Goal: Information Seeking & Learning: Learn about a topic

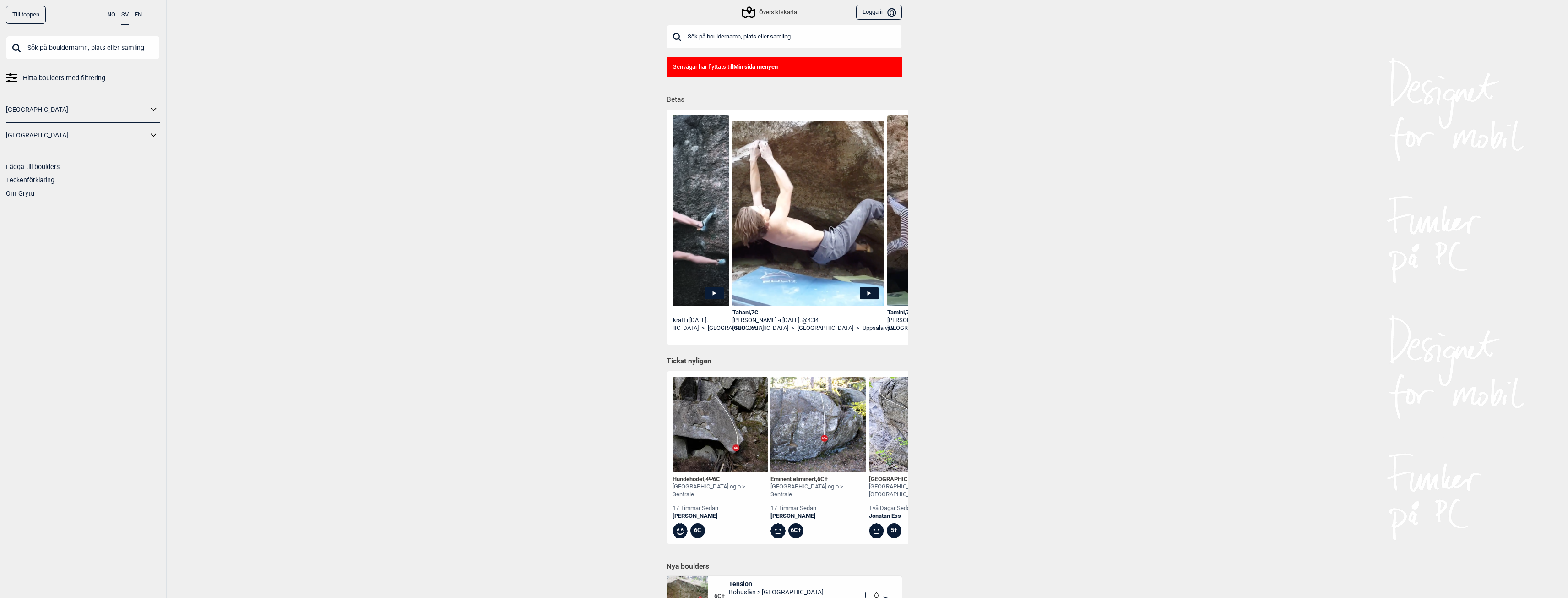
scroll to position [0, 253]
click at [795, 261] on img at bounding box center [805, 213] width 152 height 186
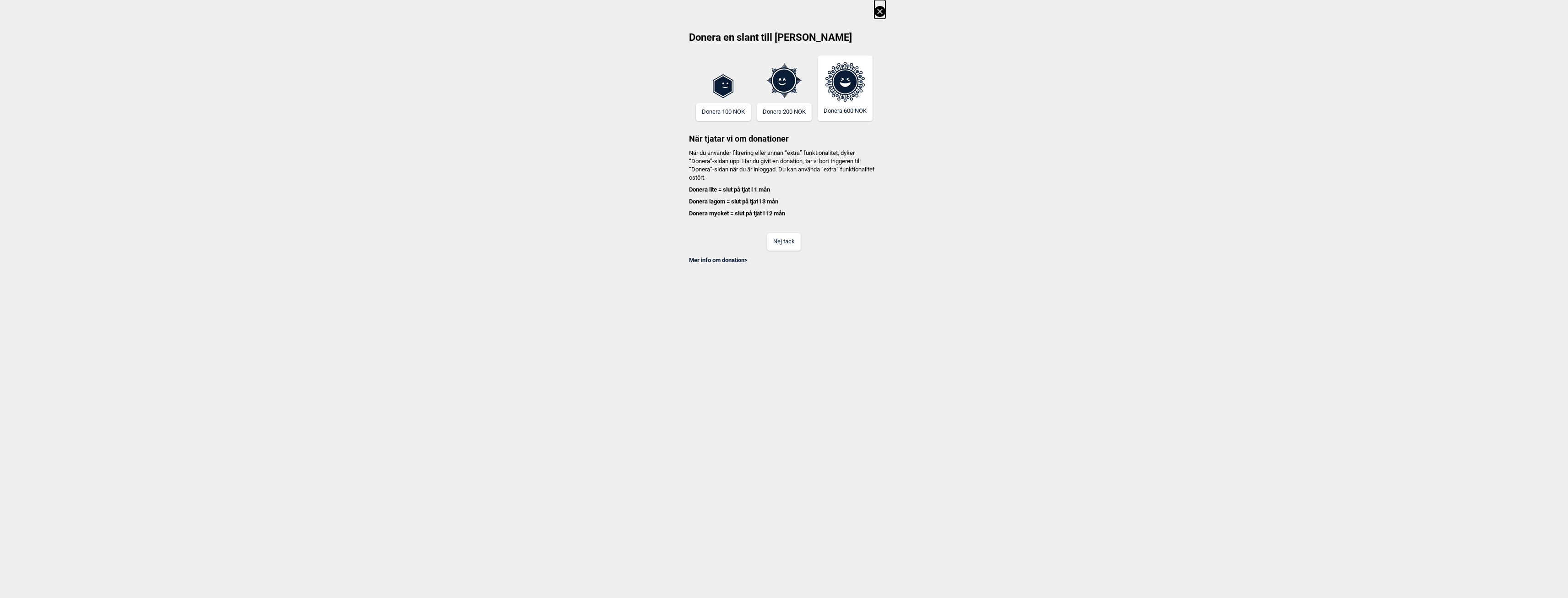
click at [793, 244] on button "Nej tack" at bounding box center [784, 241] width 33 height 18
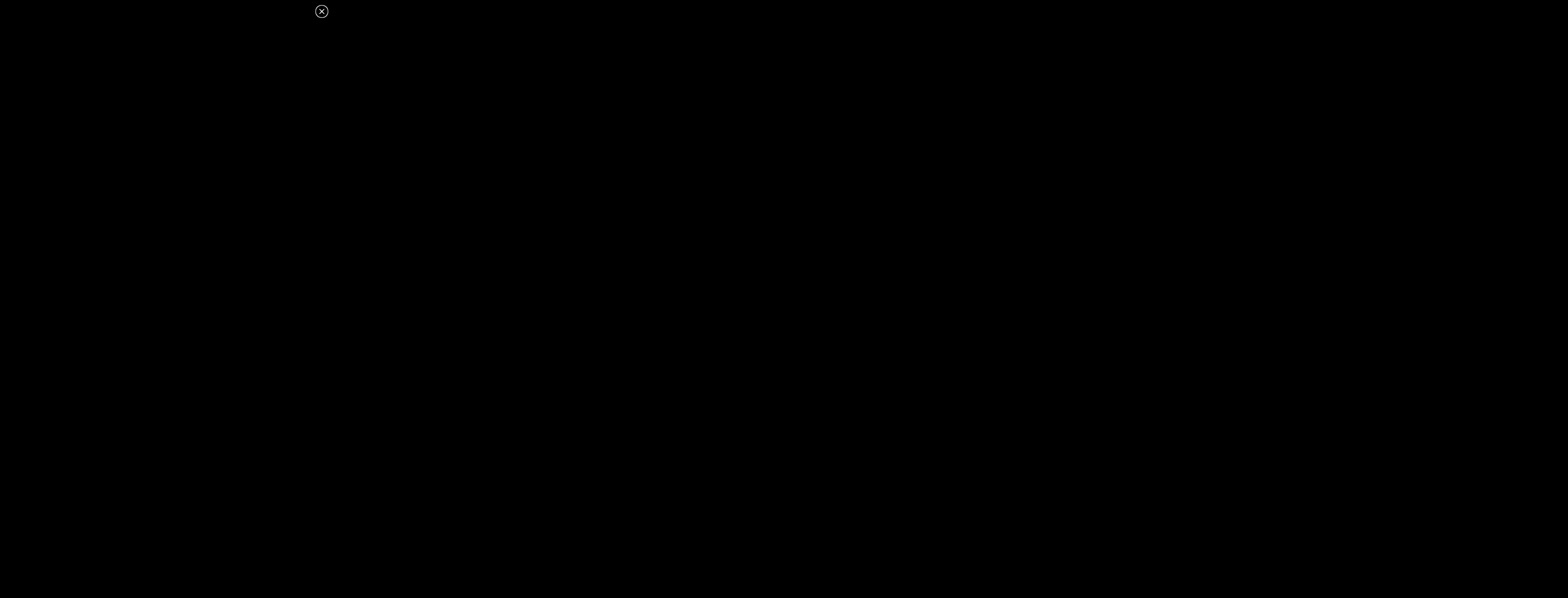
click at [325, 9] on icon at bounding box center [322, 12] width 11 height 11
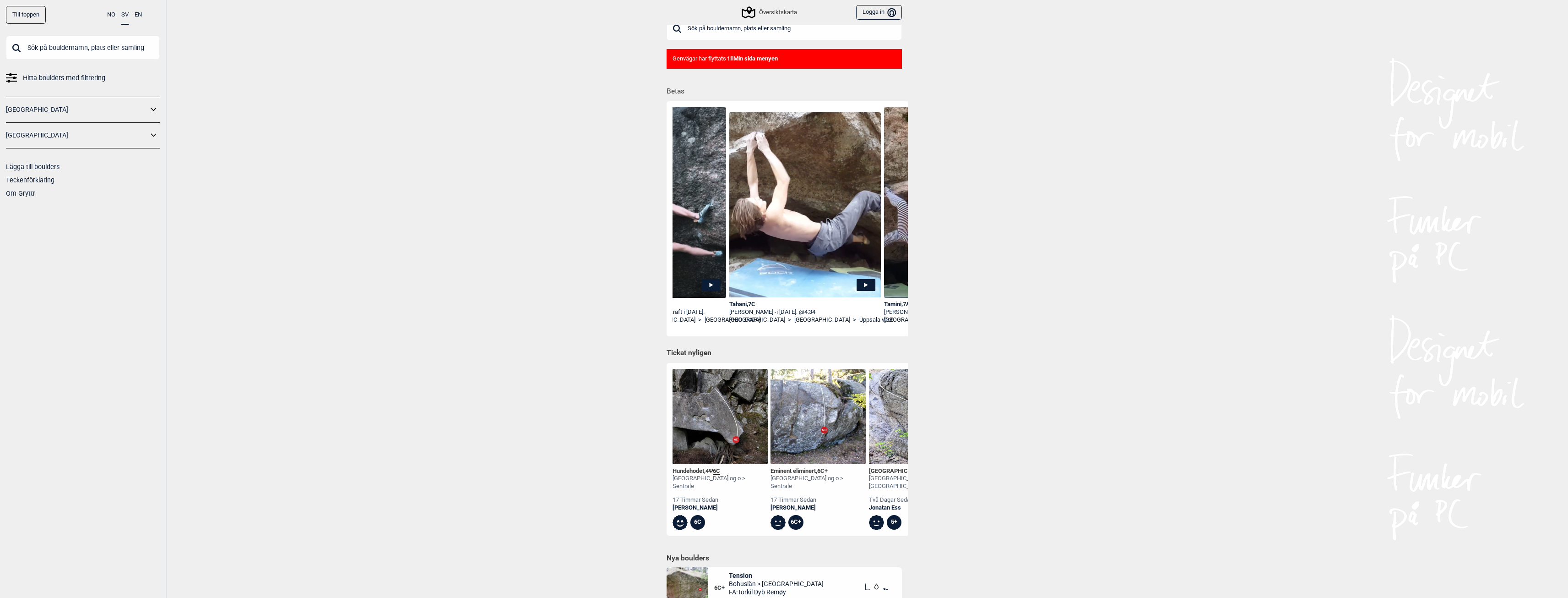
scroll to position [0, 0]
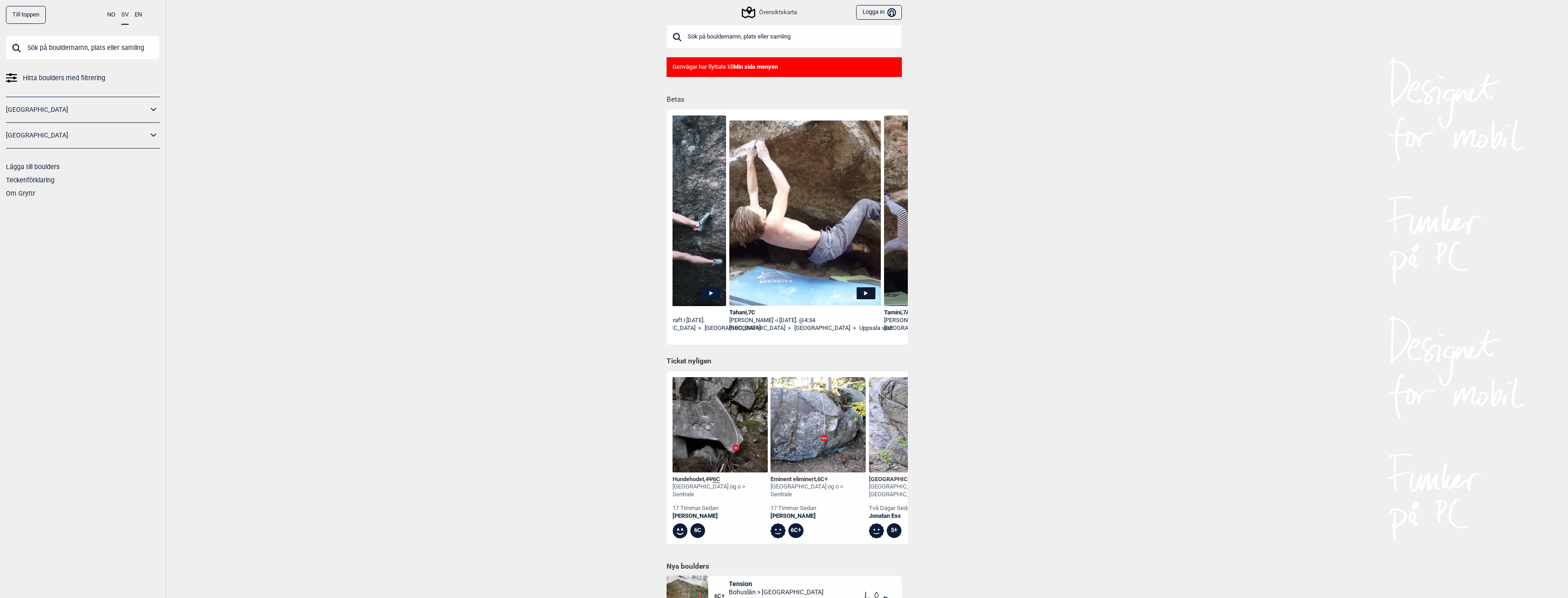
click at [771, 18] on div "Översiktskarta" at bounding box center [770, 12] width 54 height 11
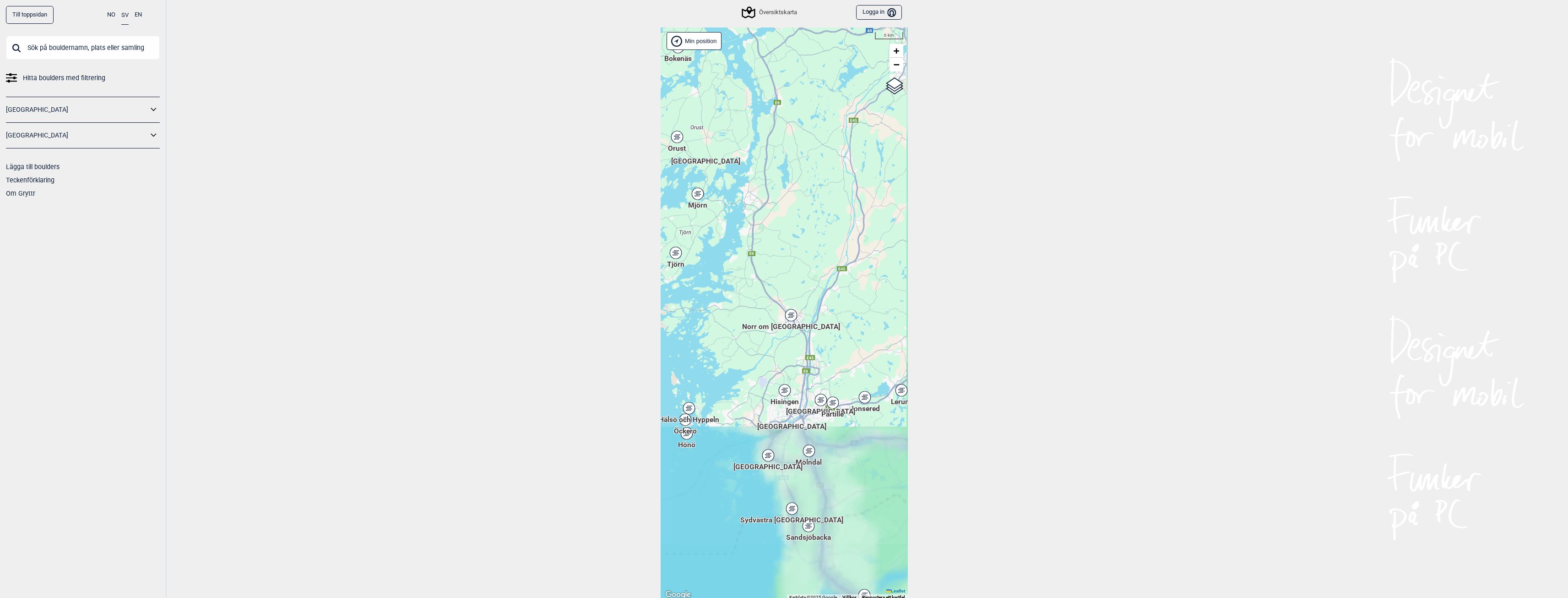
drag, startPoint x: 834, startPoint y: 441, endPoint x: 729, endPoint y: 262, distance: 207.5
click at [729, 262] on div "Hallingdal Stange [GEOGRAPHIC_DATA] syd [GEOGRAPHIC_DATA] og omegn [GEOGRAPHIC_…" at bounding box center [784, 314] width 247 height 573
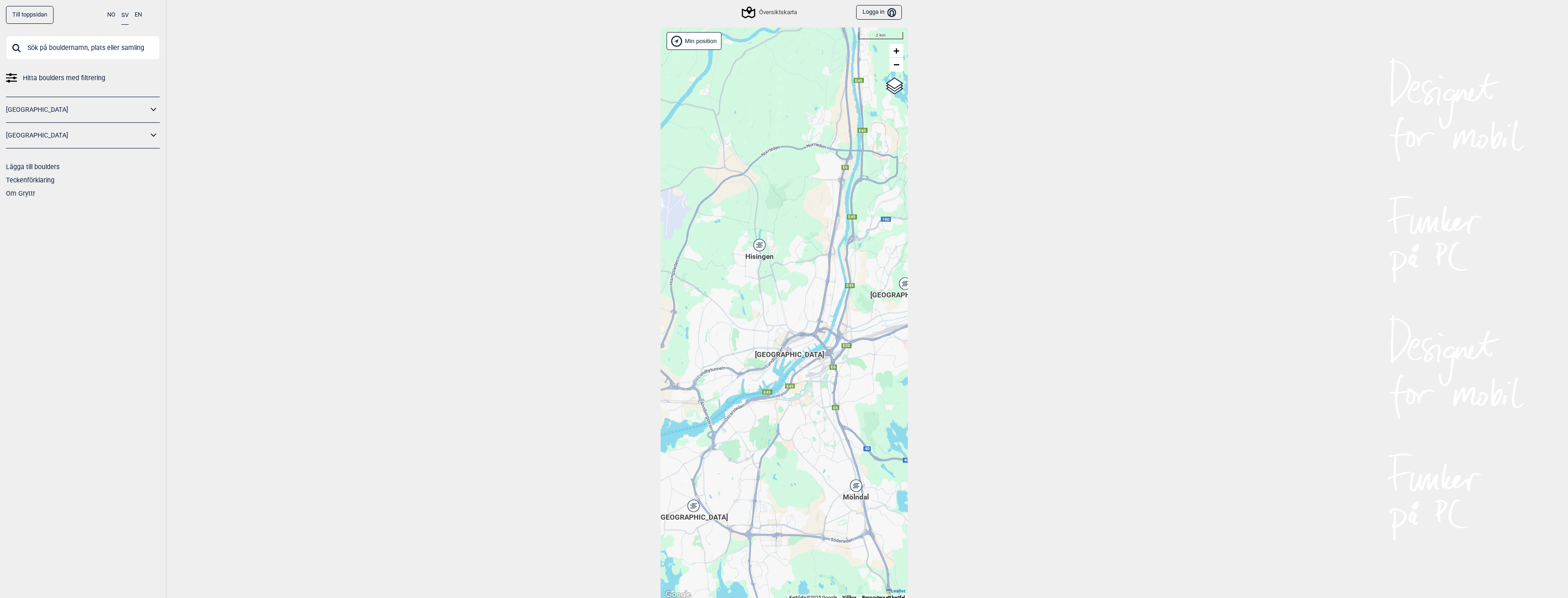
click at [760, 250] on icon at bounding box center [759, 245] width 12 height 12
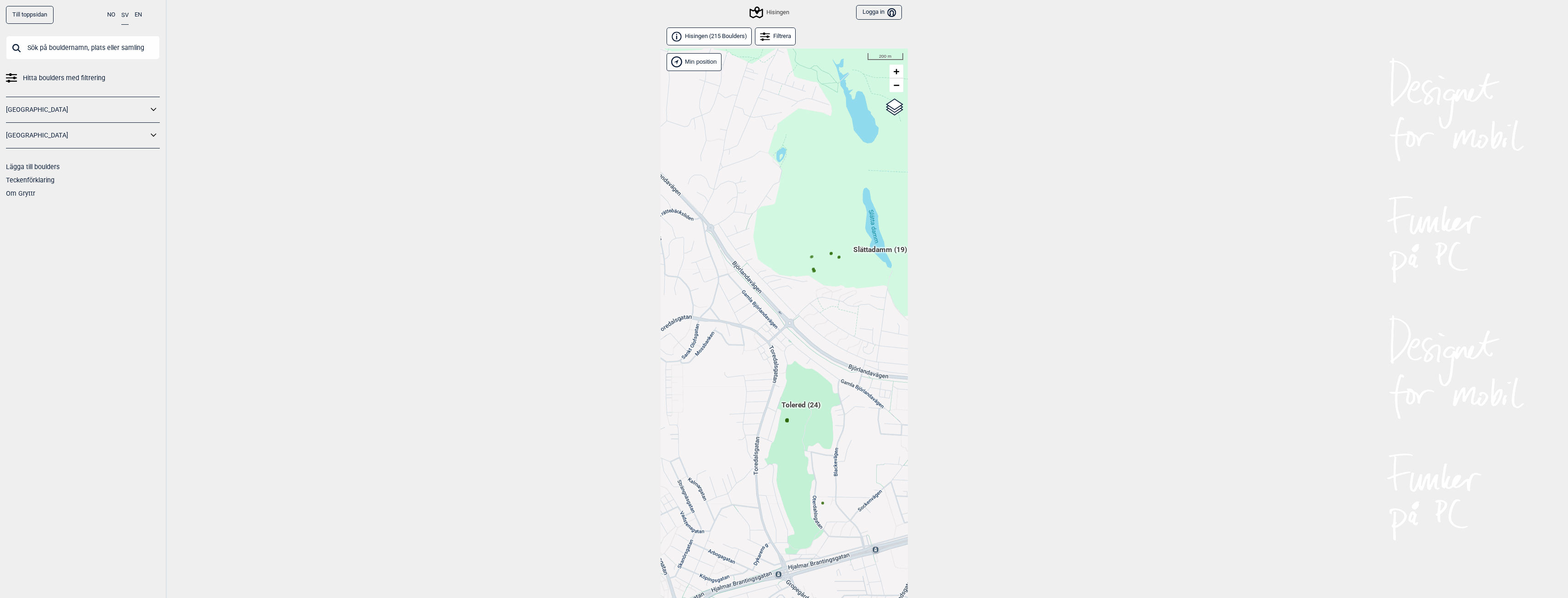
click at [808, 406] on span "Tolered (24)" at bounding box center [801, 408] width 39 height 18
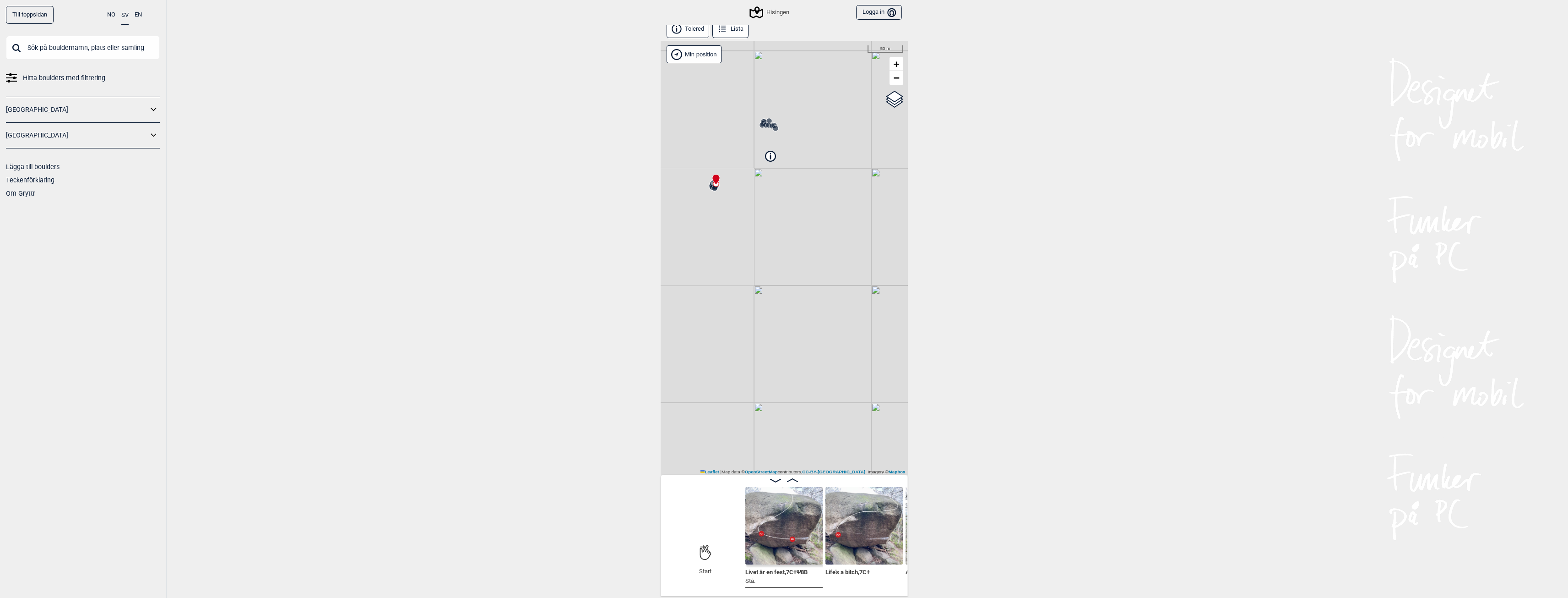
scroll to position [5, 0]
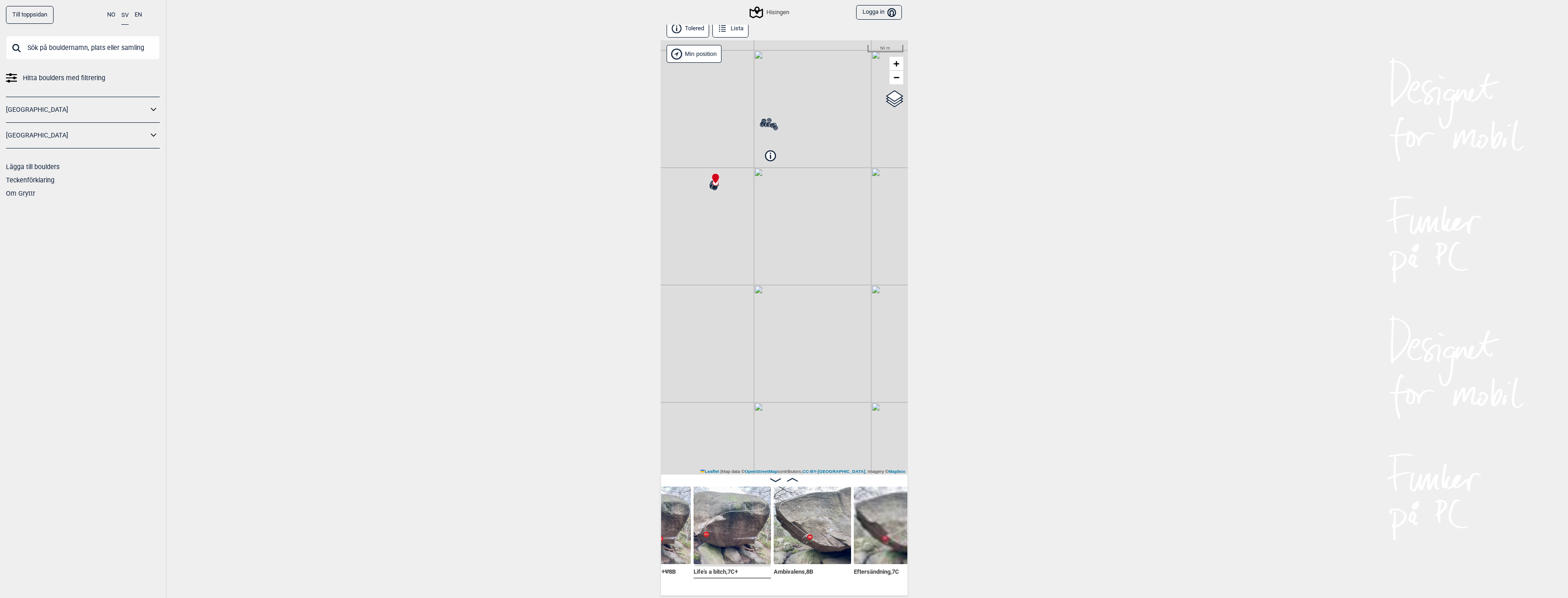
scroll to position [0, 226]
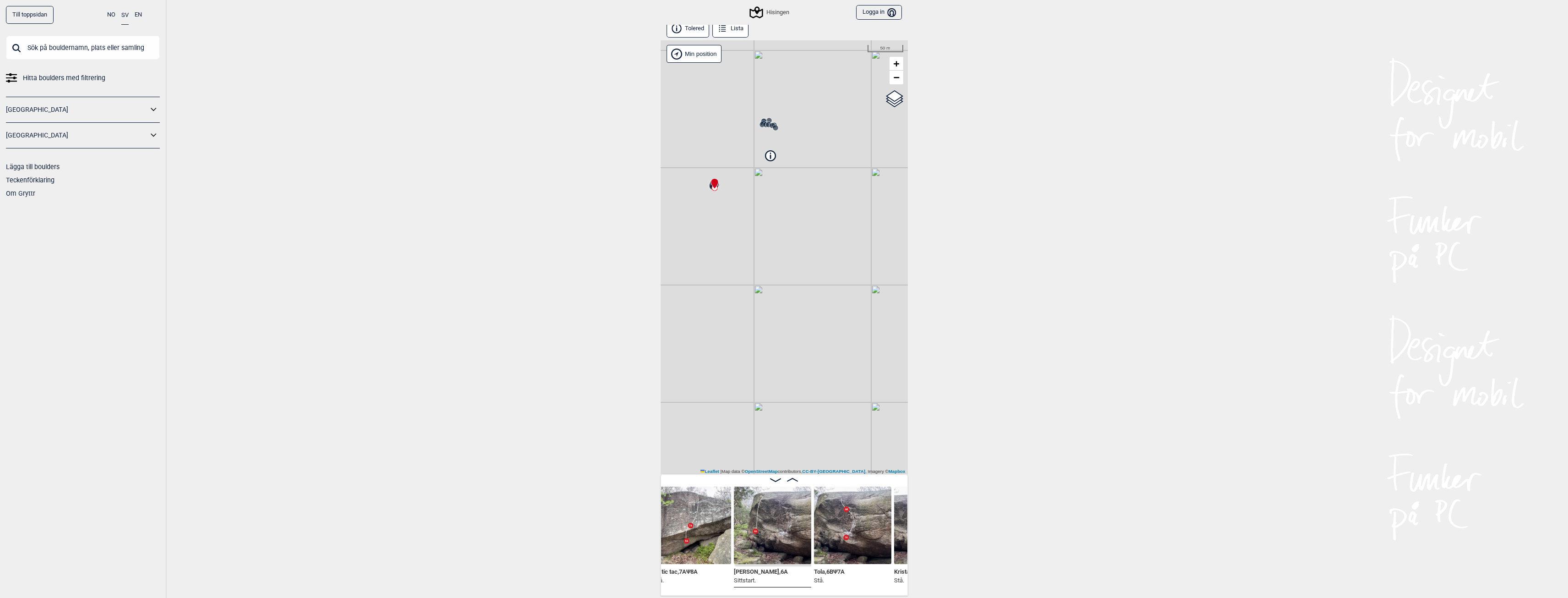
scroll to position [0, 768]
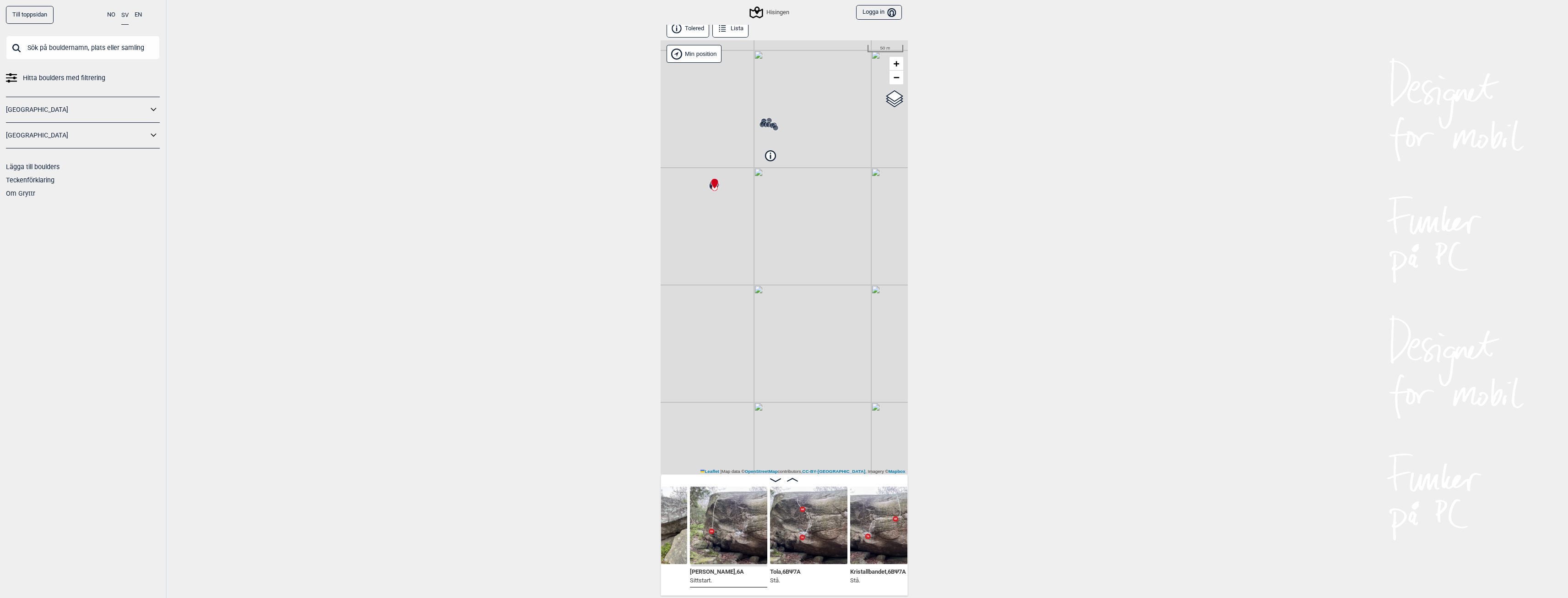
click at [834, 557] on img at bounding box center [808, 525] width 77 height 77
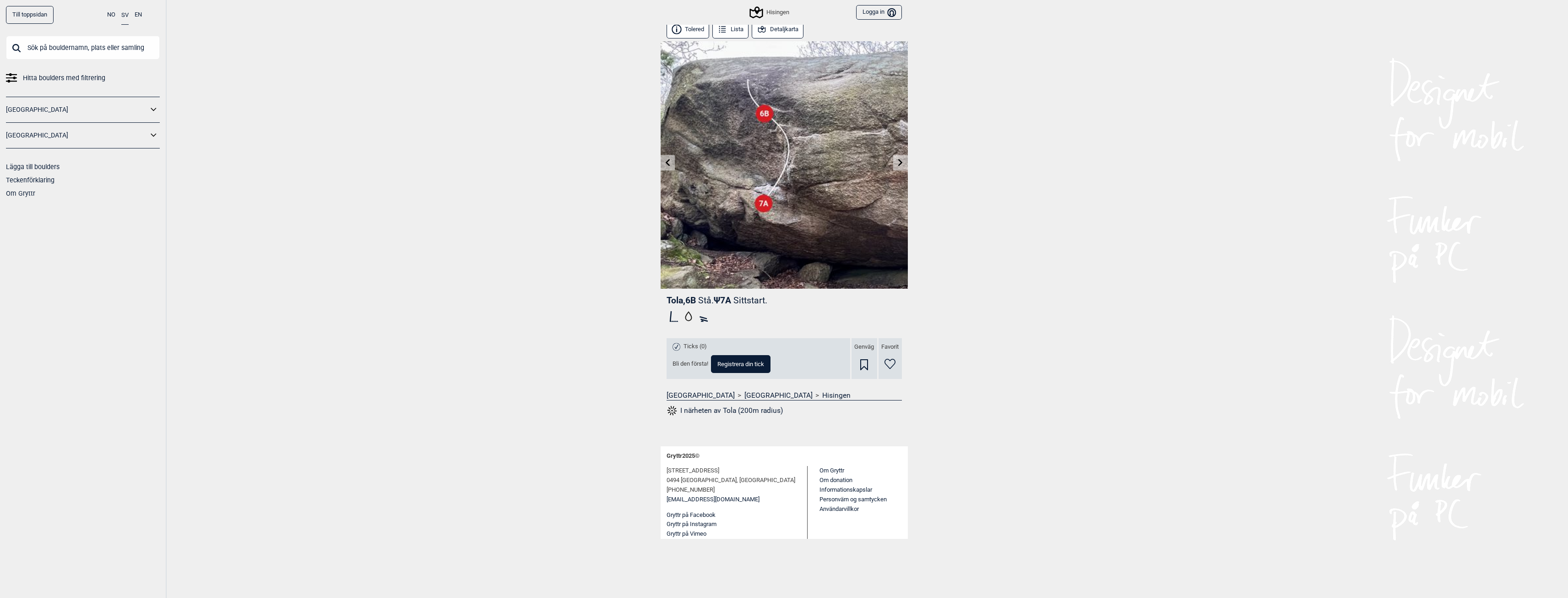
scroll to position [5, 0]
click at [900, 161] on icon at bounding box center [900, 161] width 7 height 7
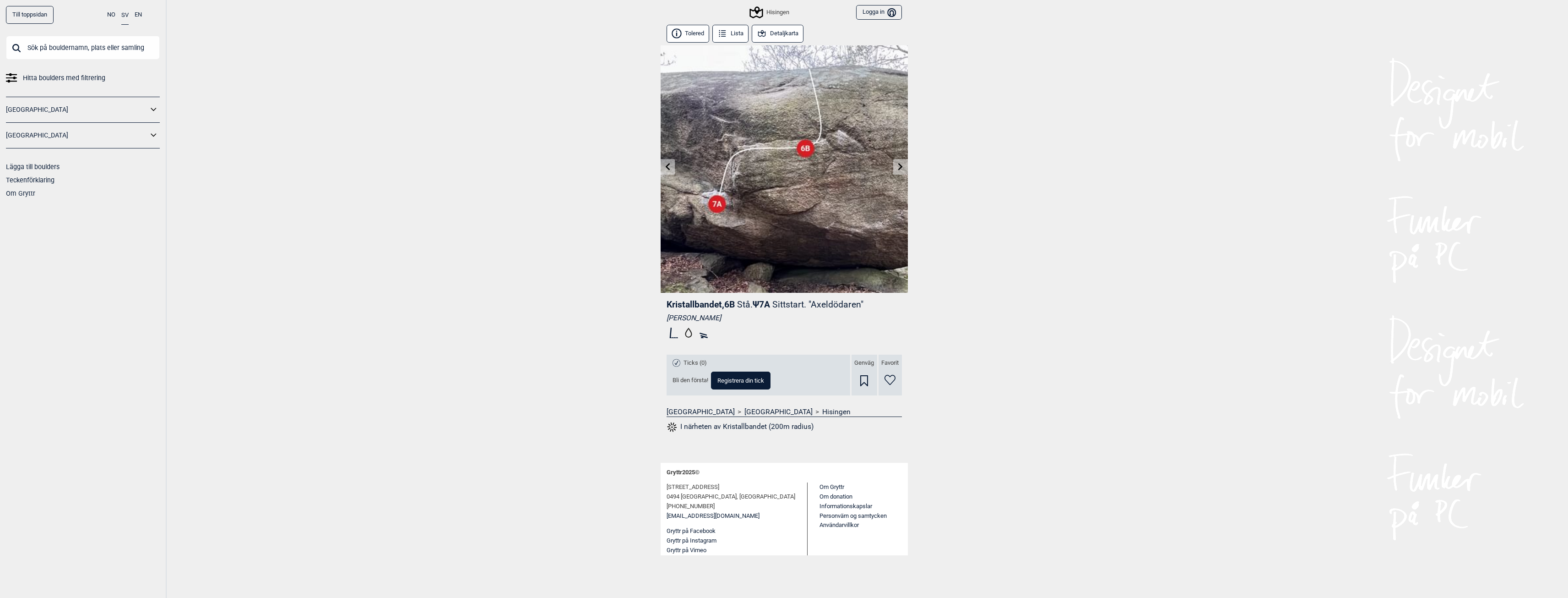
click at [896, 167] on link at bounding box center [900, 167] width 14 height 15
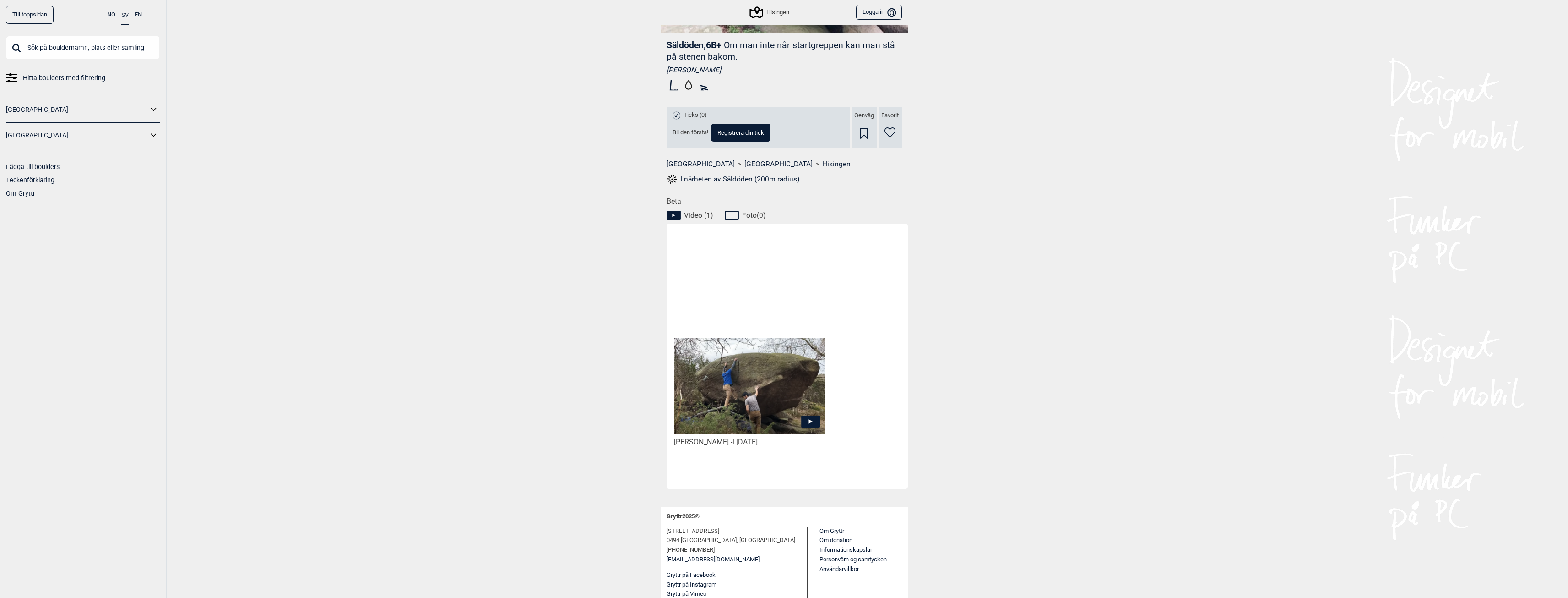
scroll to position [260, 0]
click at [817, 420] on icon at bounding box center [810, 421] width 19 height 12
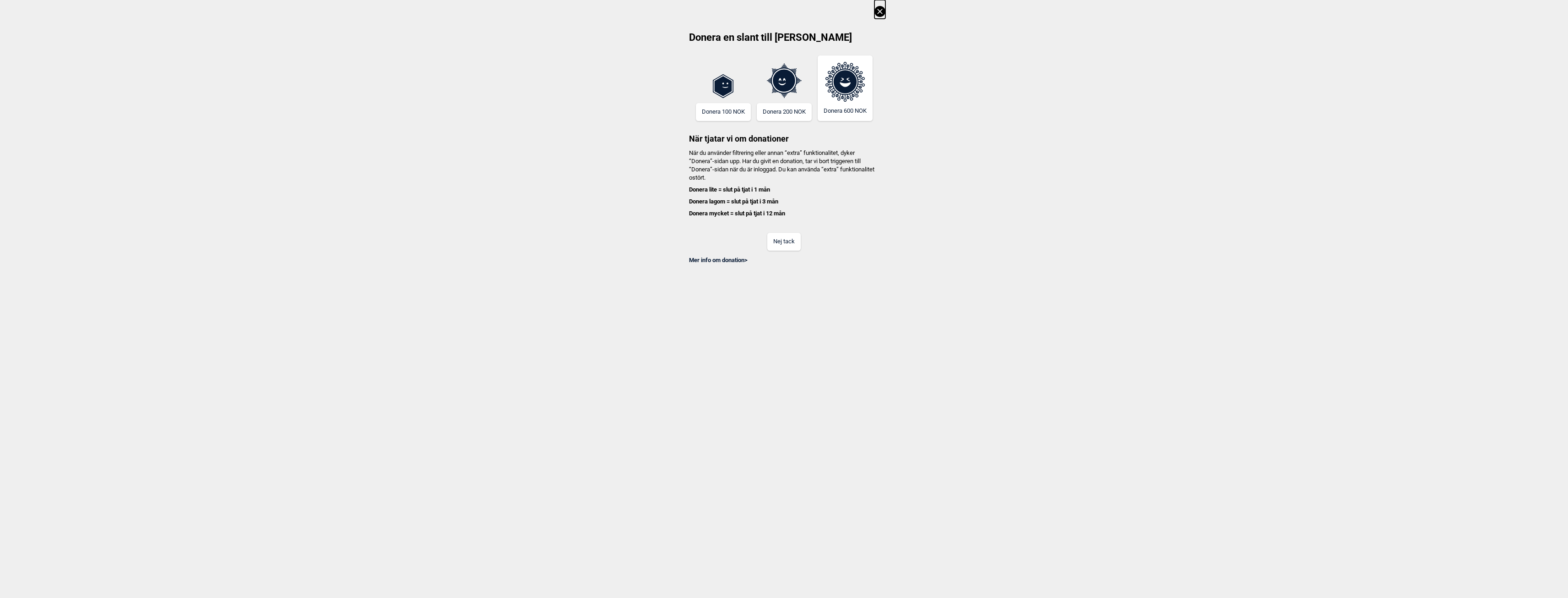
click at [791, 246] on button "Nej tack" at bounding box center [784, 241] width 33 height 18
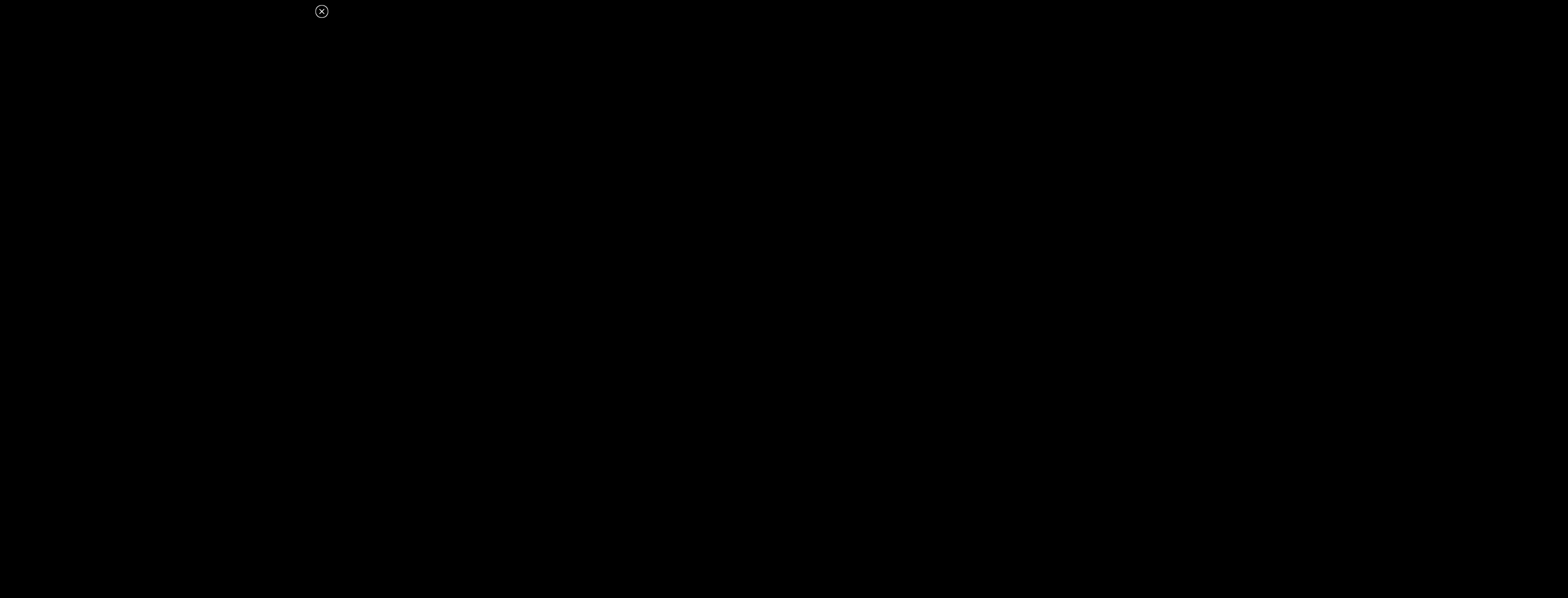
click at [320, 14] on icon at bounding box center [322, 12] width 11 height 11
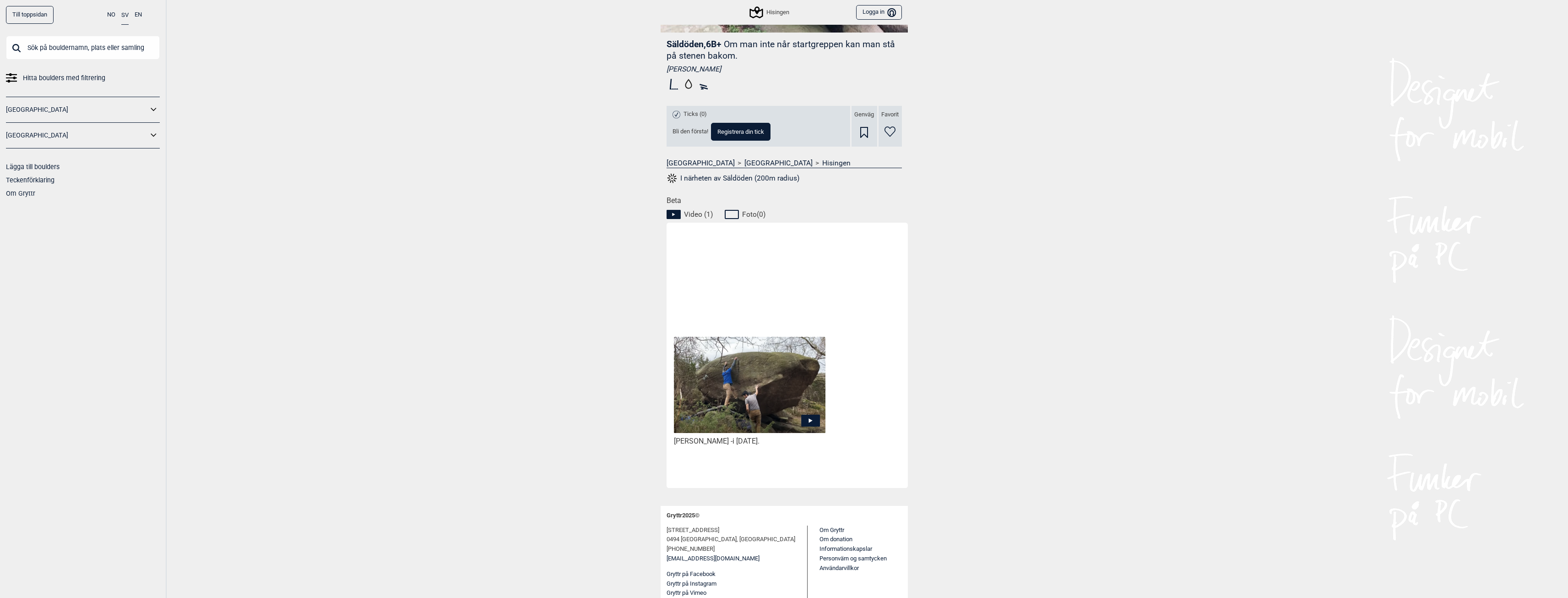
scroll to position [0, 0]
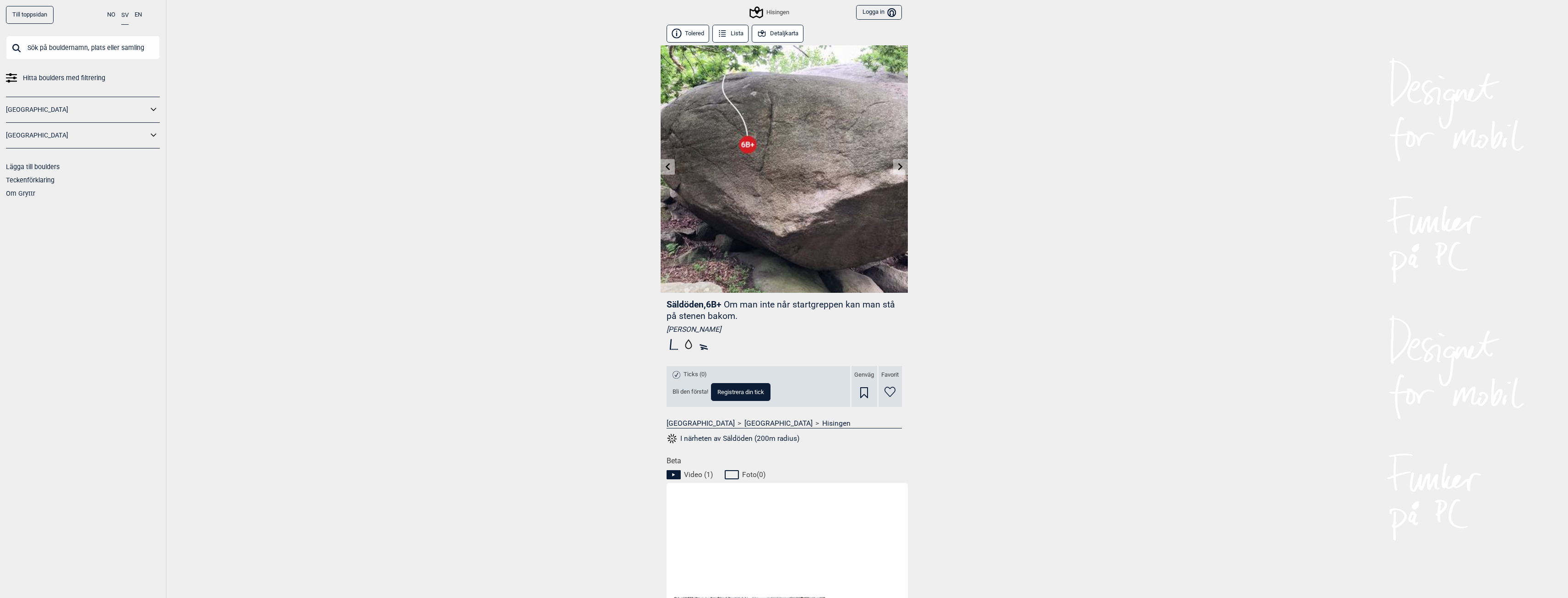
click at [897, 166] on icon at bounding box center [900, 166] width 7 height 7
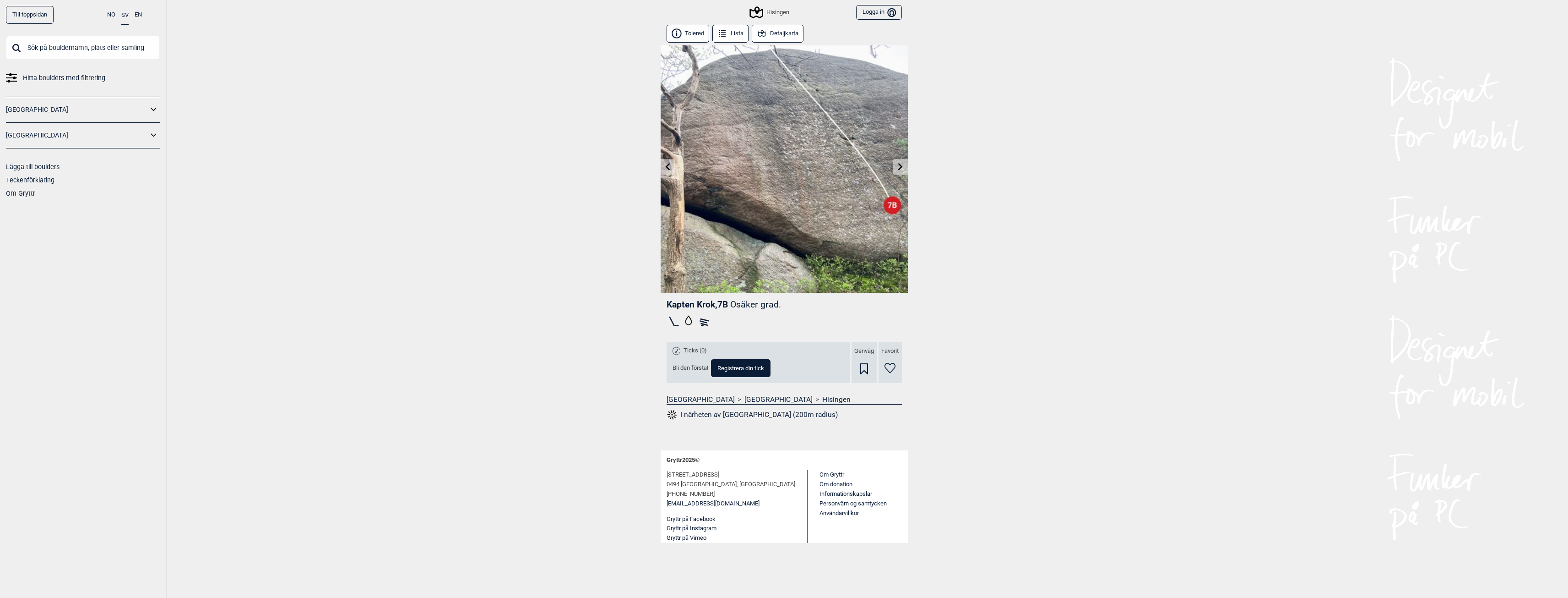
click at [898, 164] on icon at bounding box center [901, 166] width 5 height 7
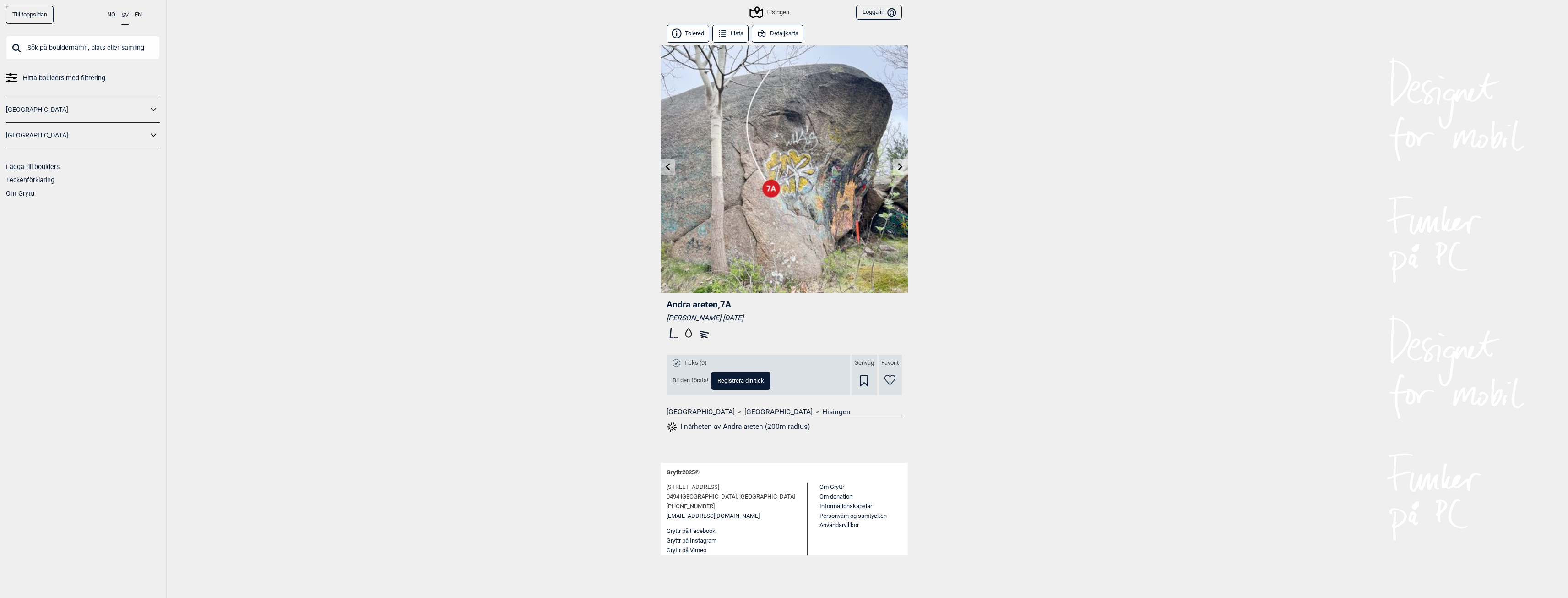
click at [898, 164] on icon at bounding box center [901, 166] width 5 height 7
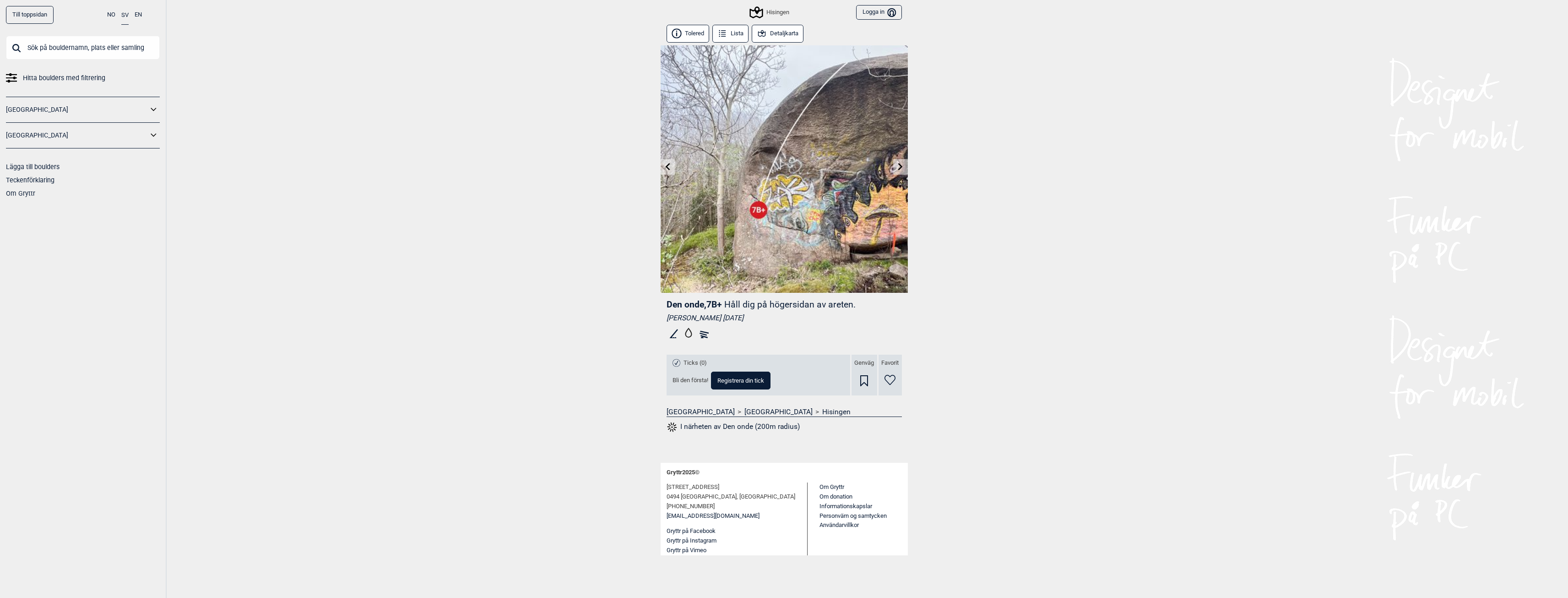
click at [898, 164] on icon at bounding box center [901, 166] width 5 height 7
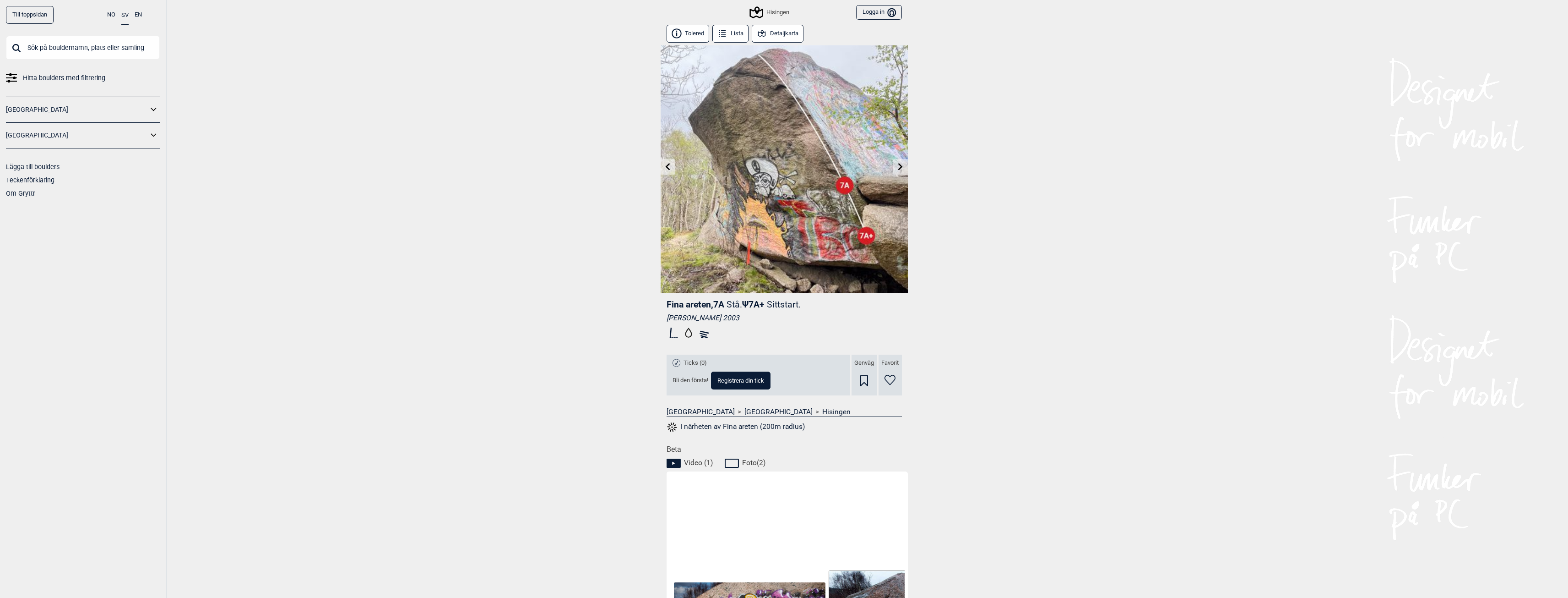
click at [898, 164] on icon at bounding box center [901, 166] width 5 height 7
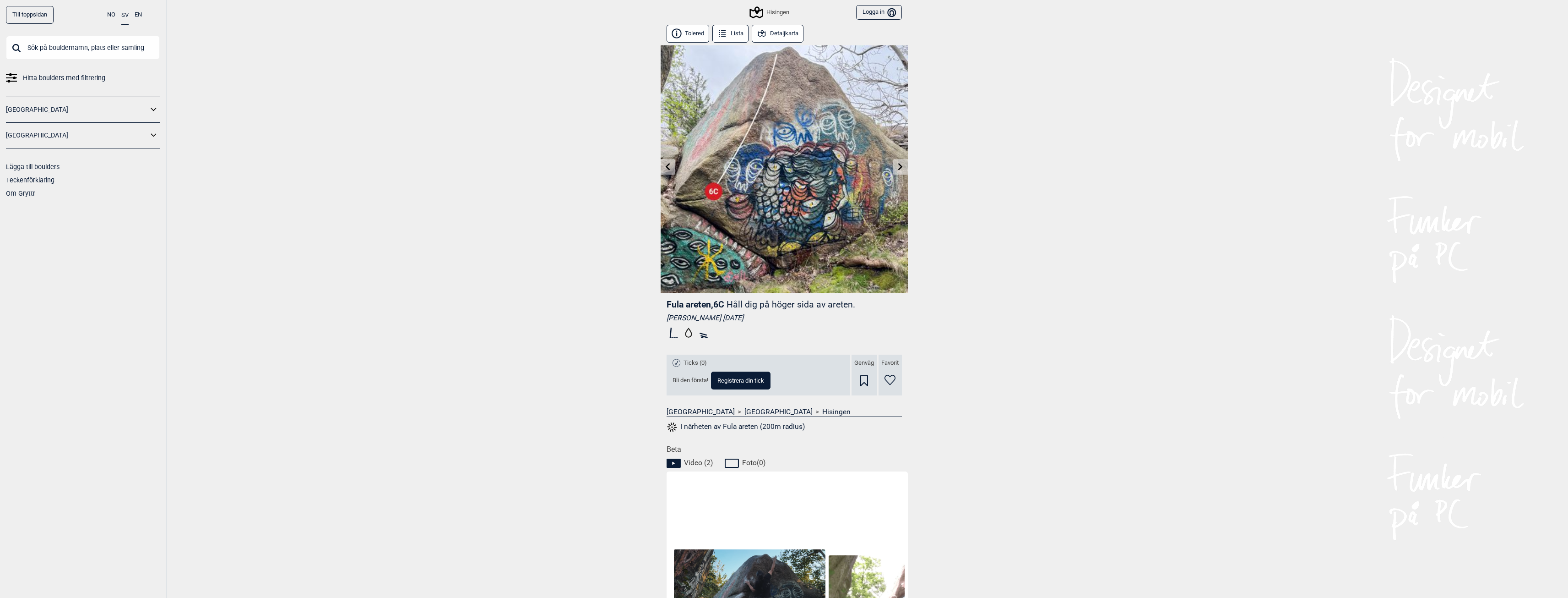
click at [898, 164] on icon at bounding box center [901, 166] width 5 height 7
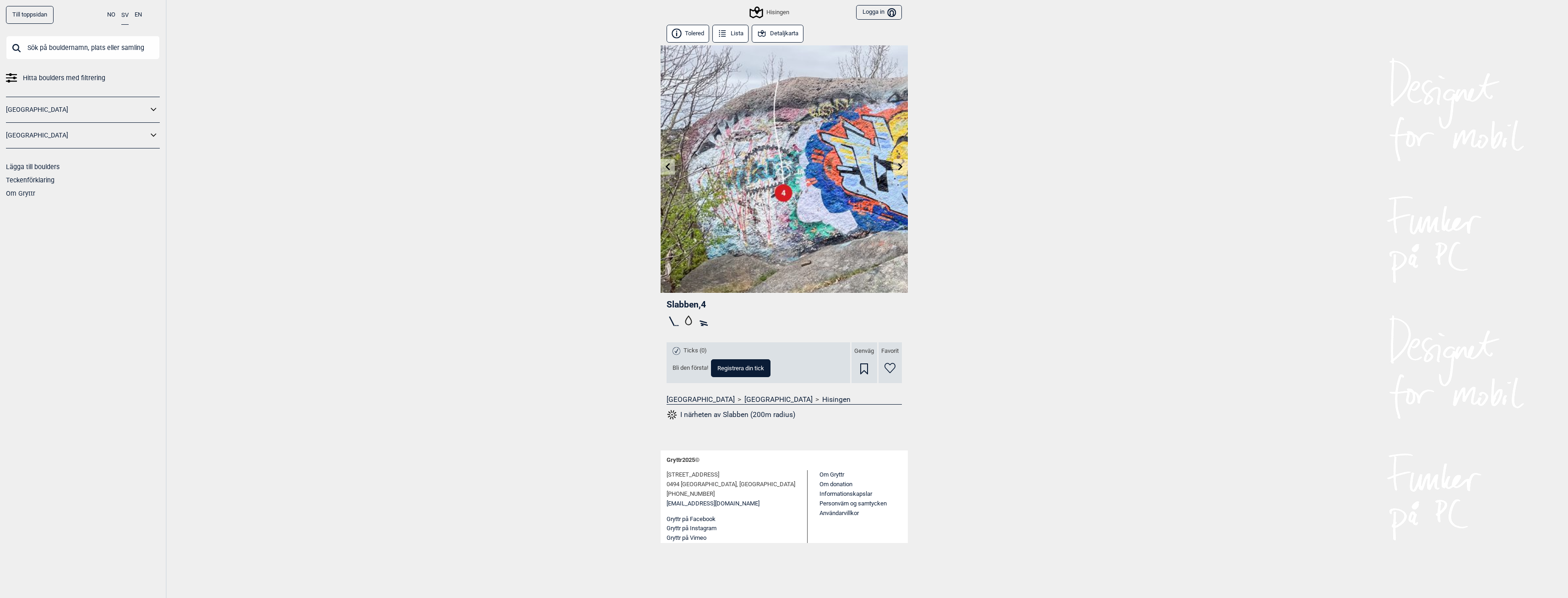
click at [898, 164] on icon at bounding box center [901, 166] width 5 height 7
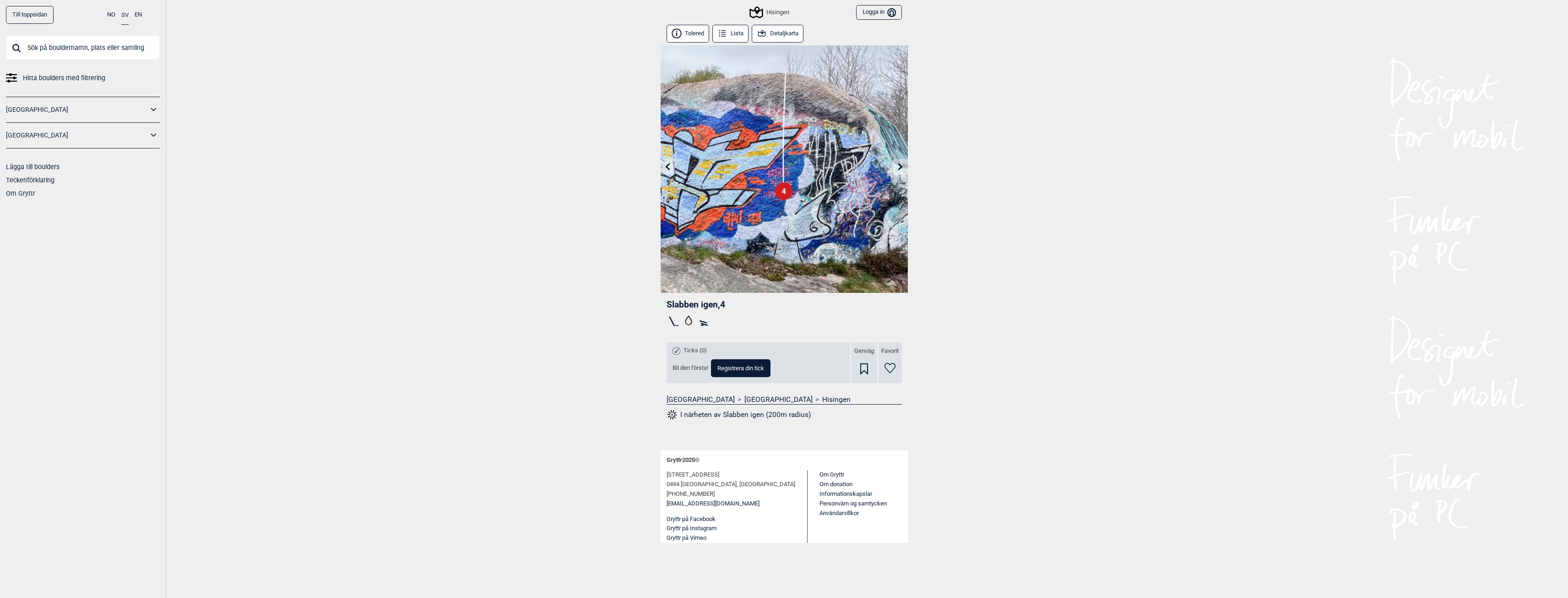
click at [898, 164] on icon at bounding box center [901, 166] width 5 height 7
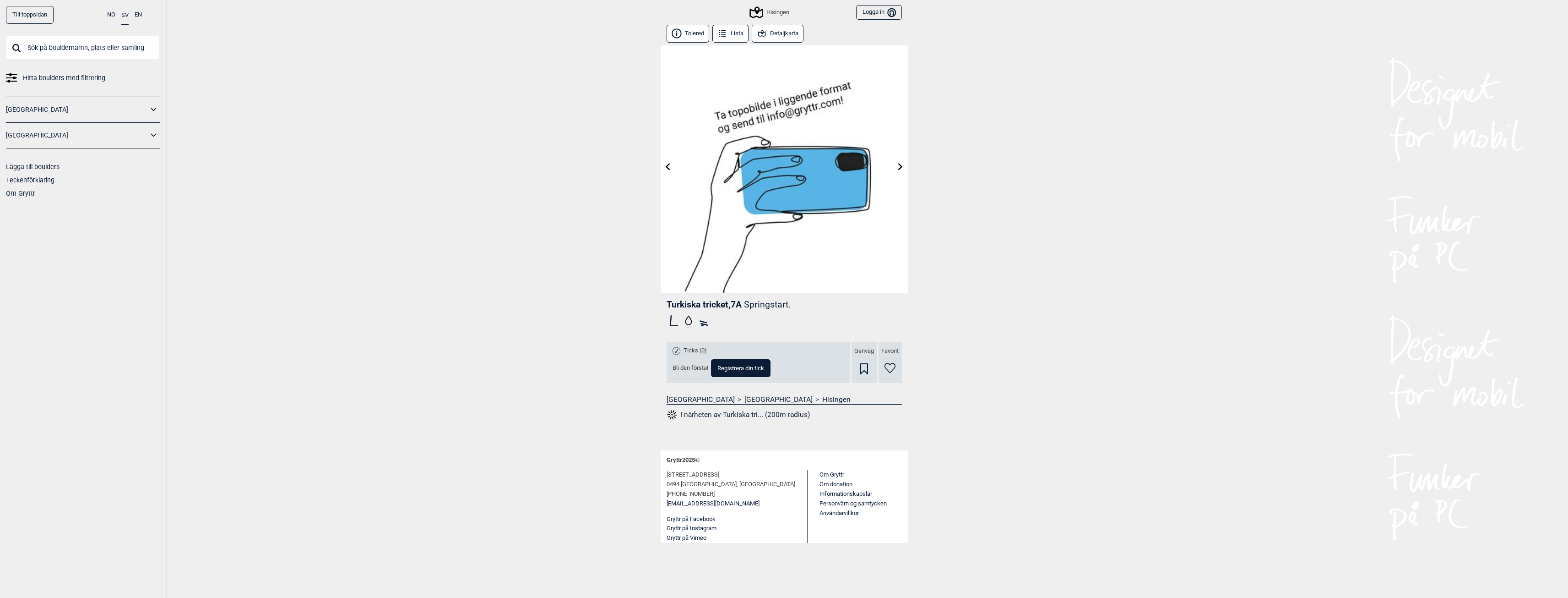
click at [898, 164] on icon at bounding box center [901, 166] width 5 height 7
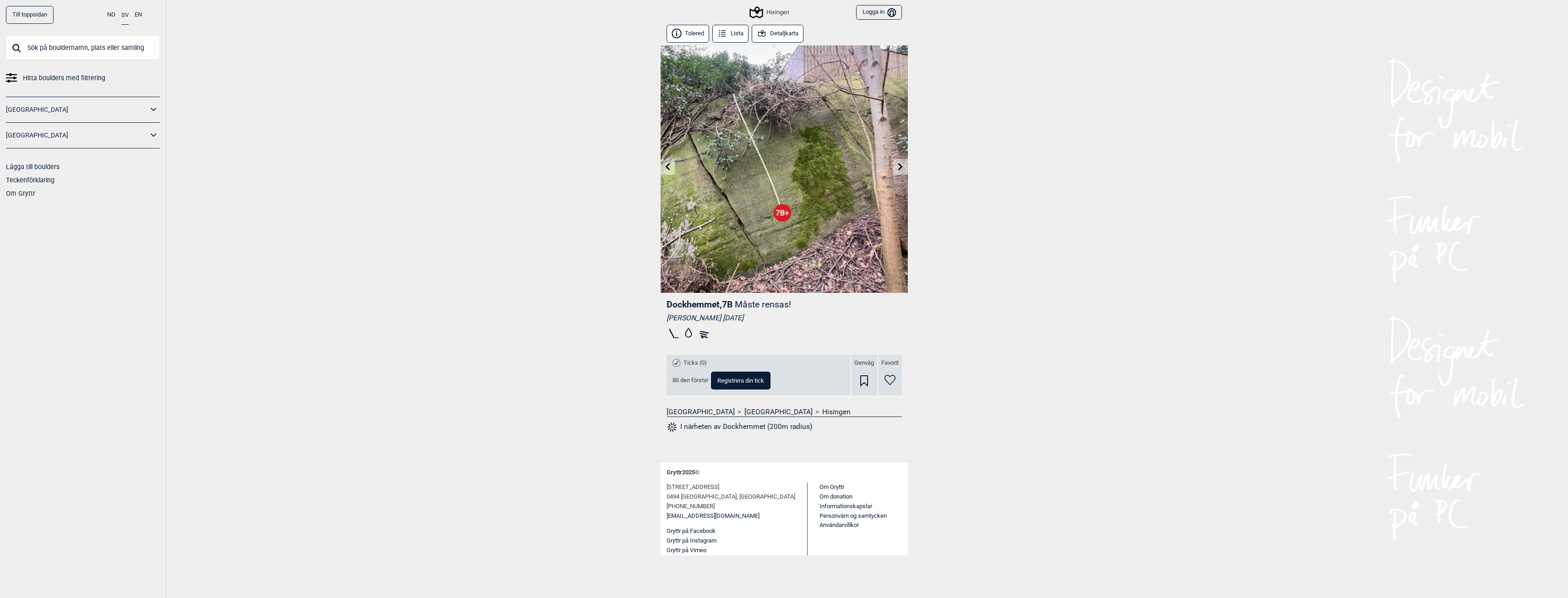
click at [898, 164] on icon at bounding box center [901, 166] width 5 height 7
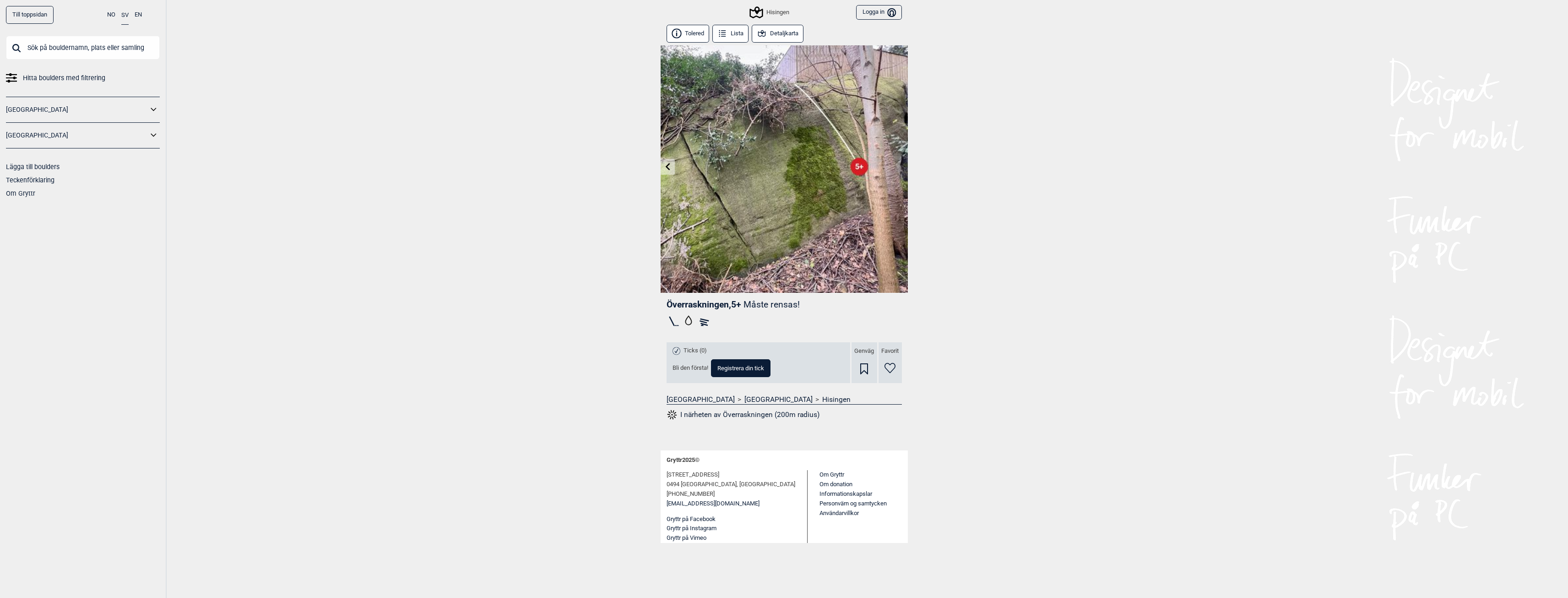
click at [663, 169] on link at bounding box center [667, 167] width 14 height 15
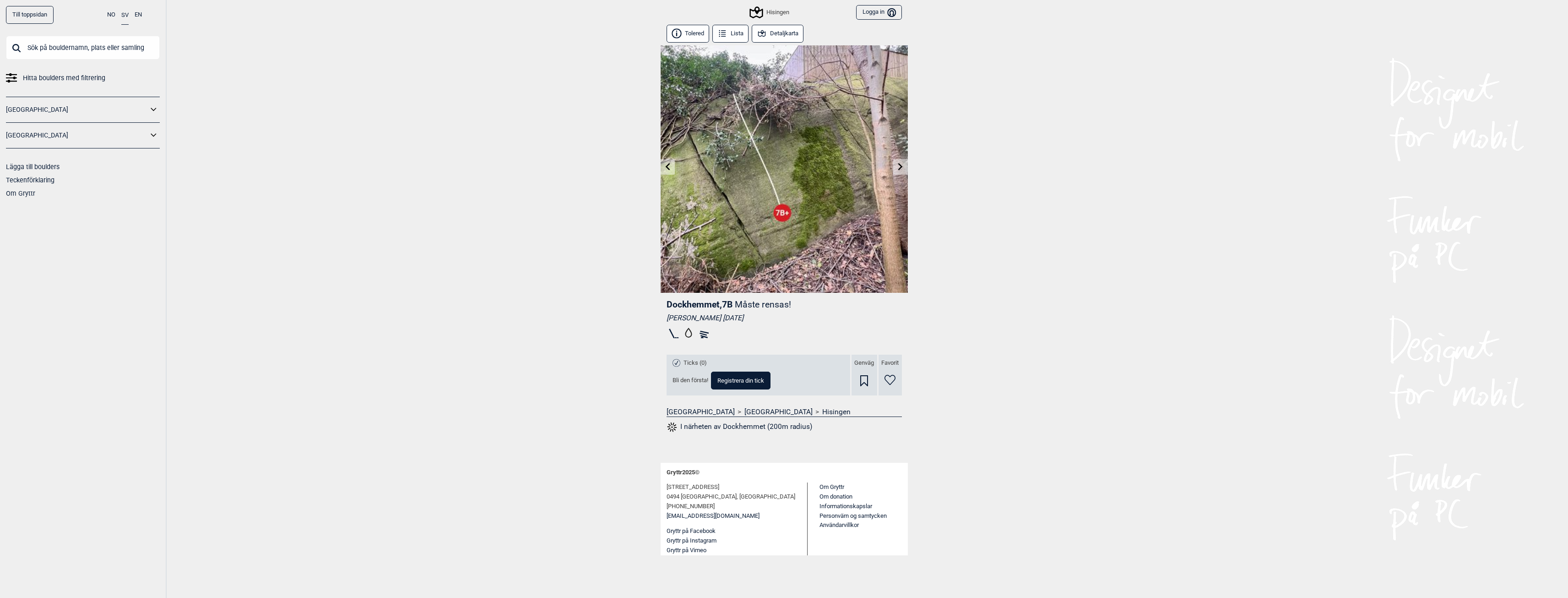
click at [775, 11] on div "Hisingen" at bounding box center [769, 12] width 38 height 11
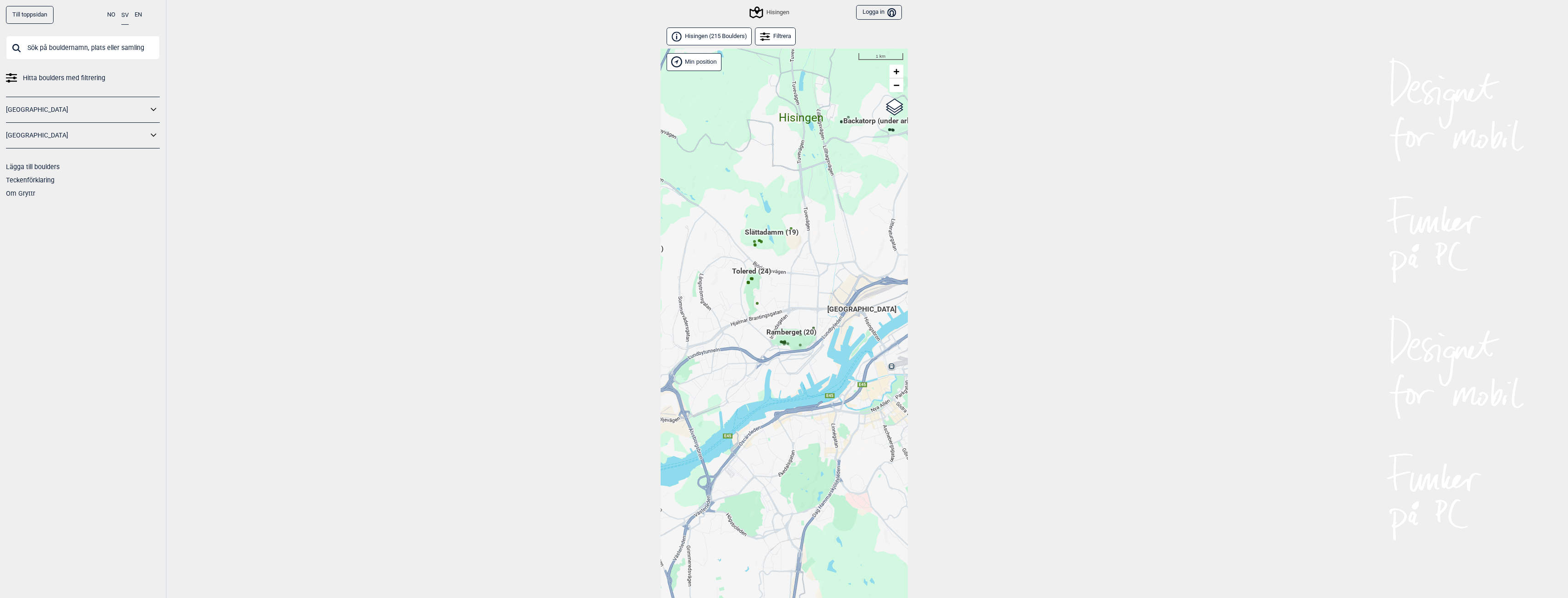
drag, startPoint x: 830, startPoint y: 334, endPoint x: 725, endPoint y: 332, distance: 105.0
click at [725, 332] on div "Hallingdal Gol Ål Stange Kolomoen [GEOGRAPHIC_DATA] [GEOGRAPHIC_DATA][PERSON_NA…" at bounding box center [784, 335] width 247 height 573
